Goal: Information Seeking & Learning: Learn about a topic

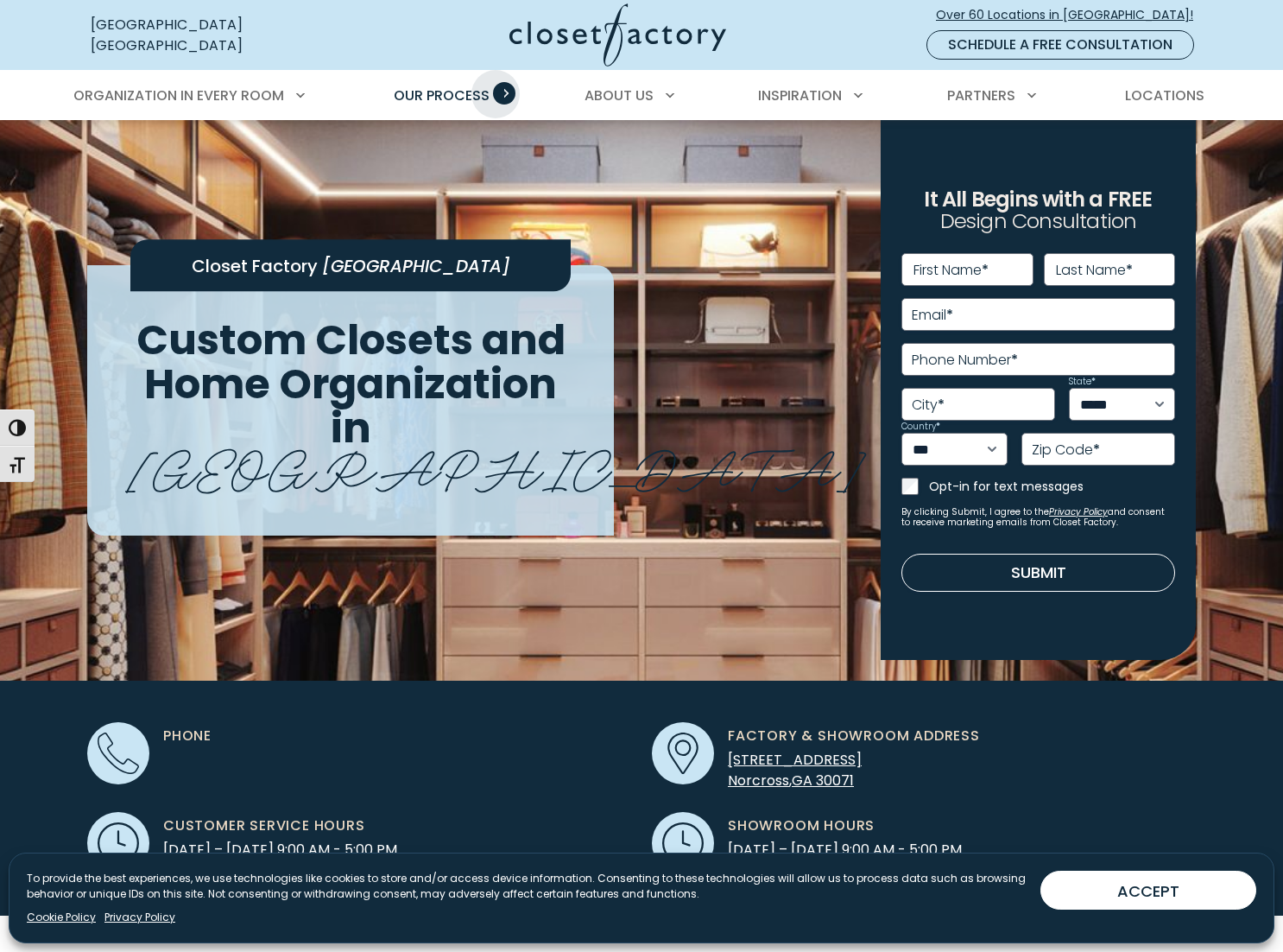
click at [496, 94] on span "Primary Menu" at bounding box center [504, 93] width 22 height 22
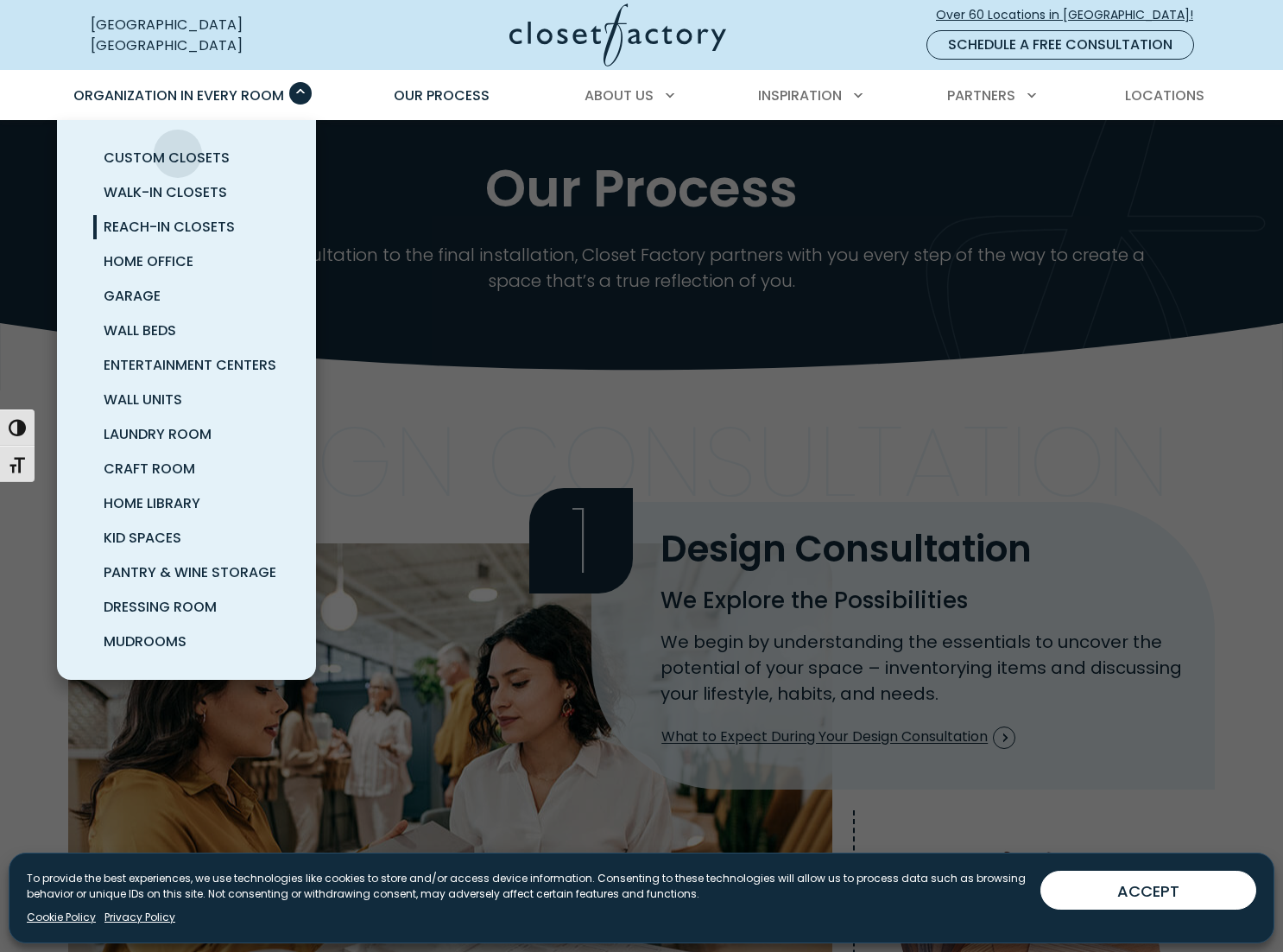
scroll to position [87, 0]
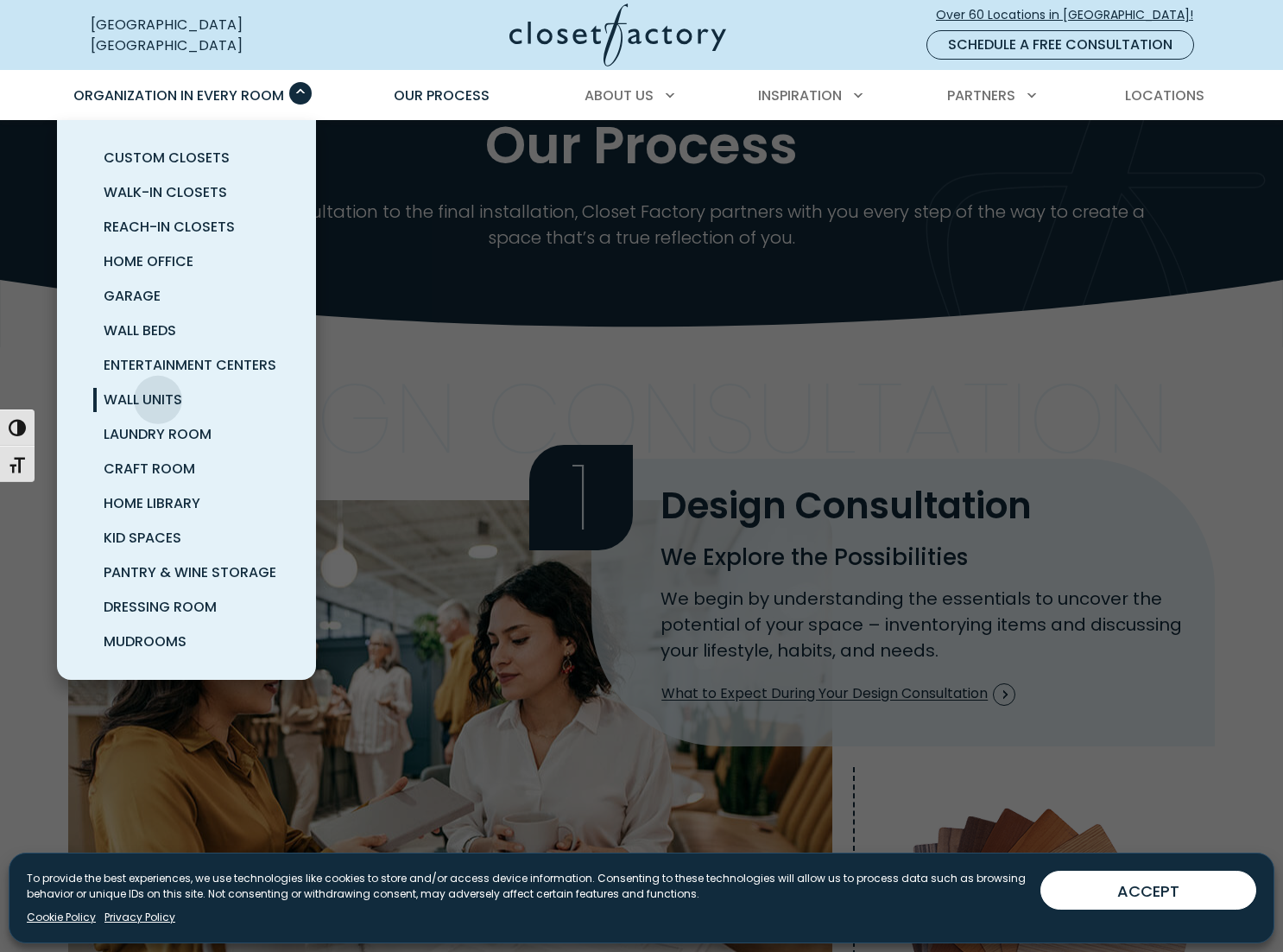
click at [158, 400] on span "Wall Units" at bounding box center [143, 399] width 79 height 20
